Goal: Register for event/course

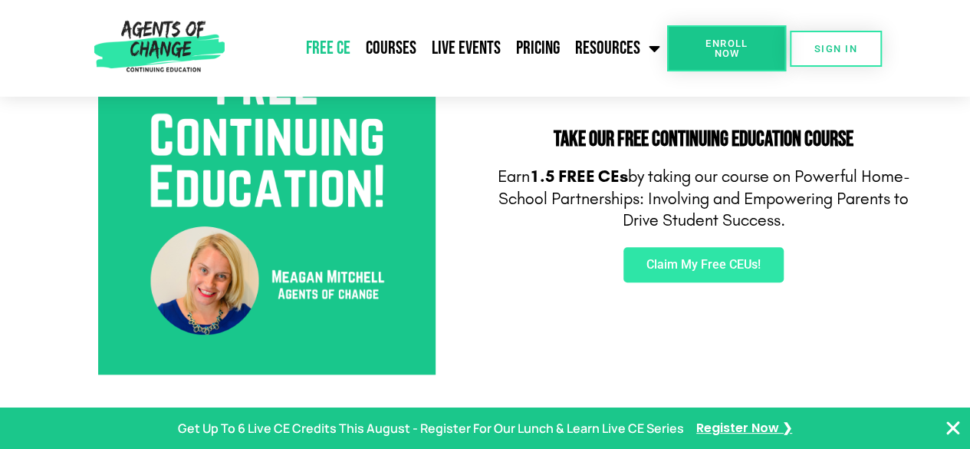
scroll to position [607, 0]
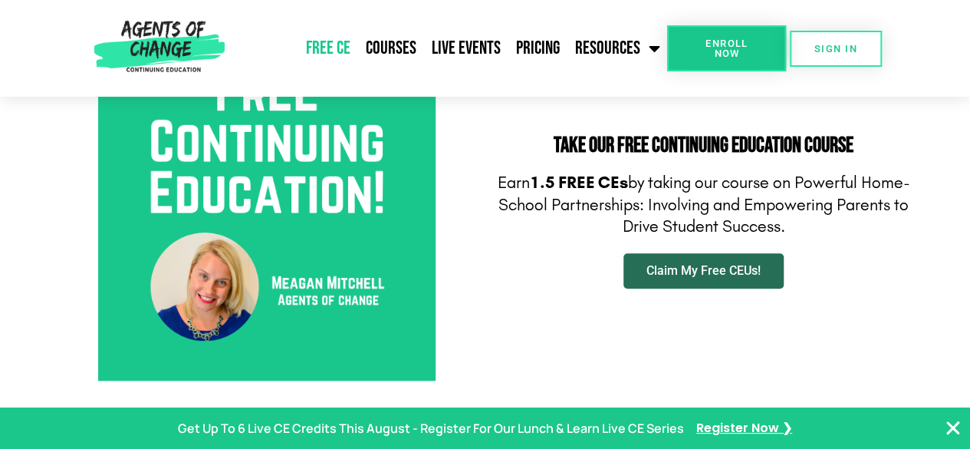
click at [704, 268] on span "Claim My Free CEUs!" at bounding box center [703, 271] width 114 height 12
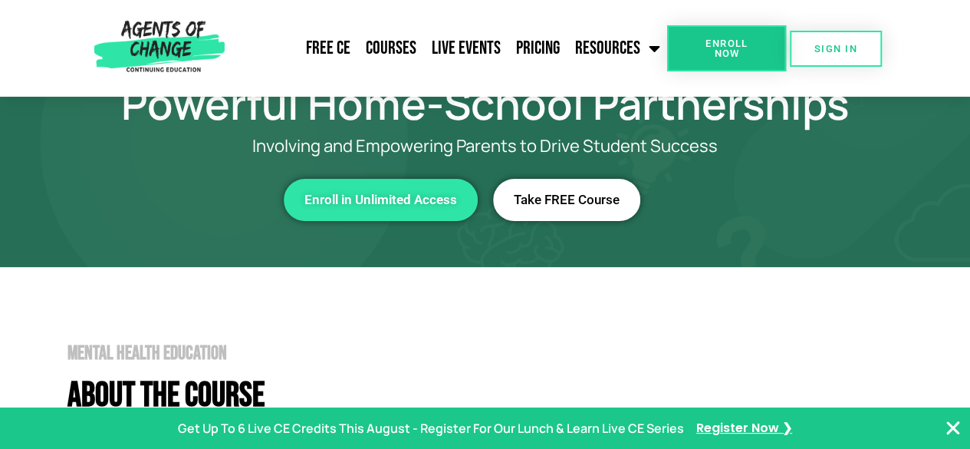
scroll to position [81, 0]
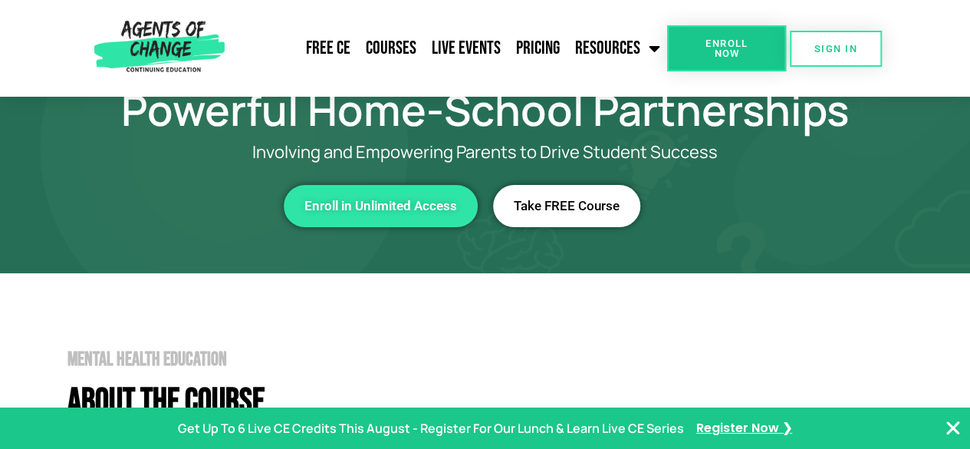
click at [544, 222] on link "Take FREE Course" at bounding box center [566, 206] width 147 height 42
